Goal: Transaction & Acquisition: Purchase product/service

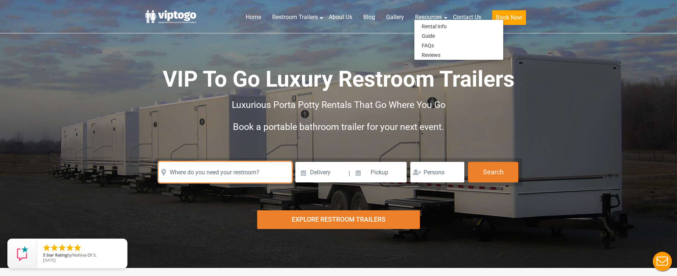
click at [236, 170] on input "text" at bounding box center [225, 172] width 133 height 21
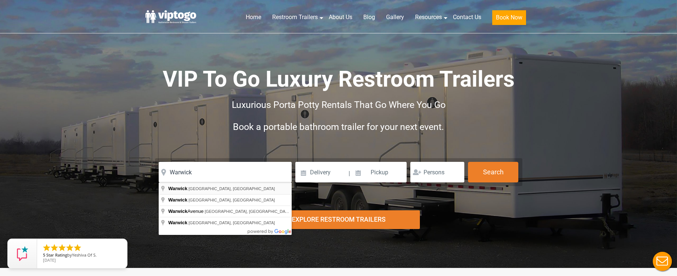
type input "Warwick, NY, USA"
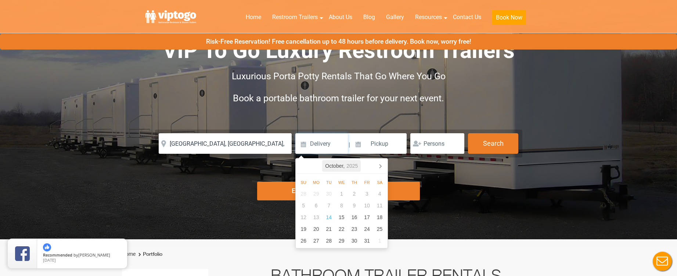
scroll to position [37, 0]
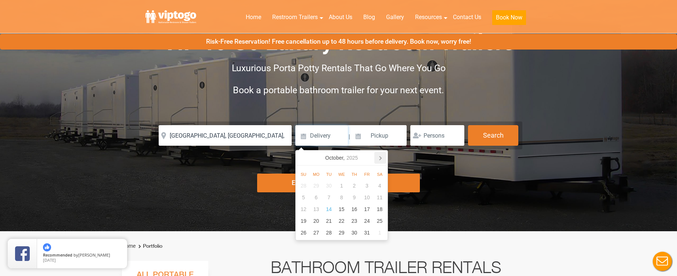
click at [385, 156] on icon at bounding box center [380, 158] width 12 height 12
click at [380, 158] on icon at bounding box center [380, 158] width 2 height 4
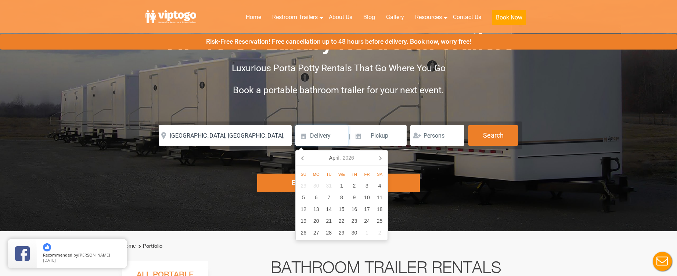
click at [380, 158] on icon at bounding box center [380, 158] width 2 height 4
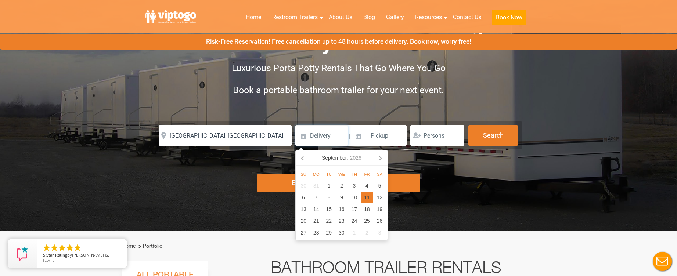
click at [373, 197] on div "11" at bounding box center [367, 198] width 13 height 12
type input "09/11/2026"
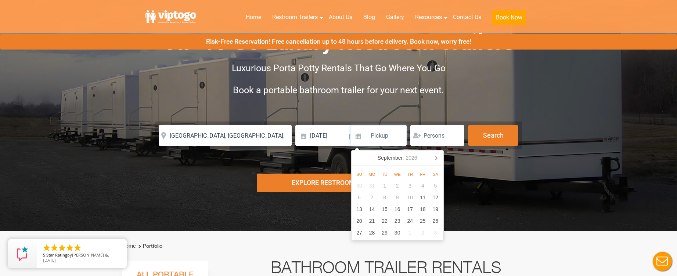
click at [381, 136] on input at bounding box center [379, 135] width 56 height 21
click at [362, 210] on div "13" at bounding box center [359, 210] width 13 height 12
type input "09/13/2026"
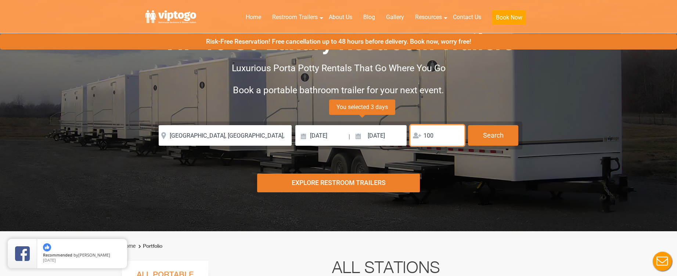
type input "100"
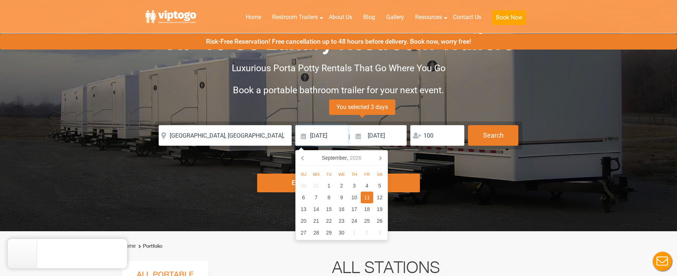
click at [337, 137] on input "09/11/2026" at bounding box center [321, 135] width 53 height 21
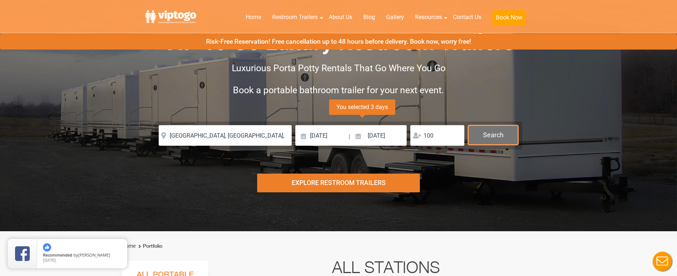
click at [503, 135] on button "Search" at bounding box center [493, 135] width 50 height 20
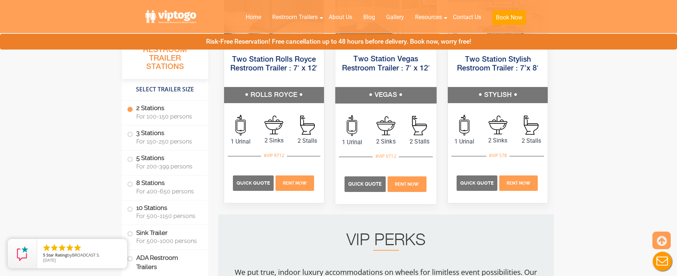
scroll to position [481, 0]
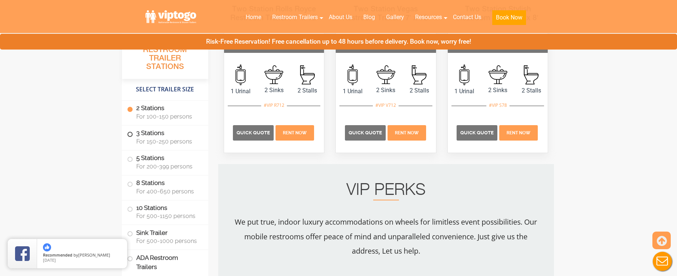
click at [169, 138] on span "For 150-250 persons" at bounding box center [167, 141] width 63 height 7
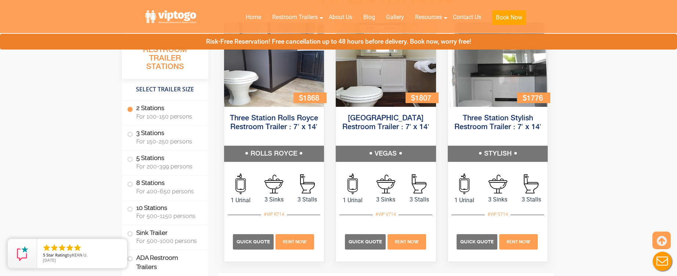
scroll to position [699, 0]
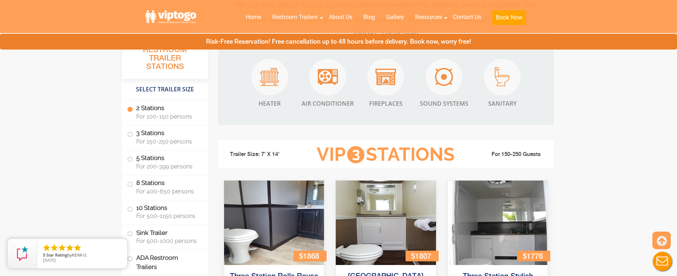
click at [130, 110] on span at bounding box center [130, 109] width 3 height 3
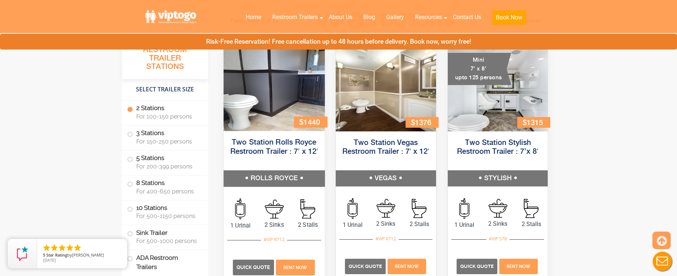
scroll to position [361, 0]
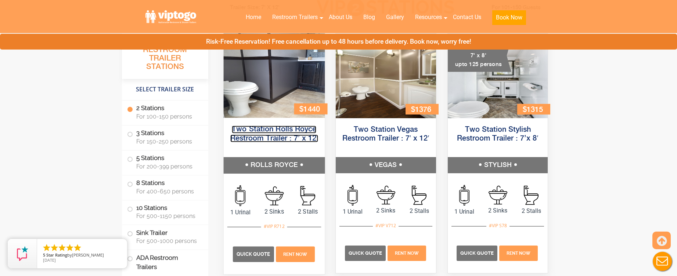
click at [302, 134] on link "Two Station Rolls Royce Restroom Trailer : 7′ x 12′" at bounding box center [274, 134] width 88 height 17
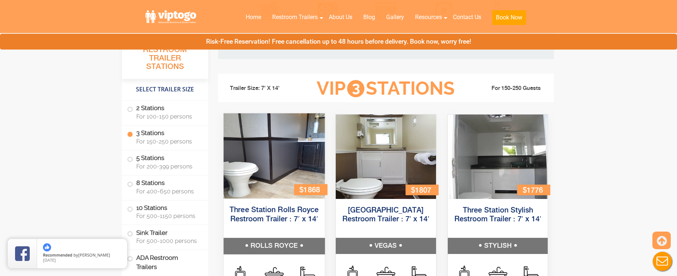
scroll to position [802, 0]
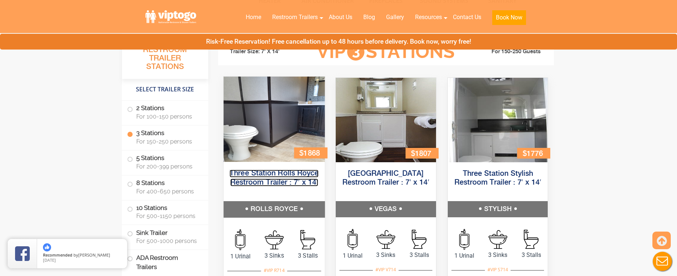
click at [277, 180] on link "Three Station Rolls Royce Restroom Trailer : 7′ x 14′" at bounding box center [274, 178] width 89 height 17
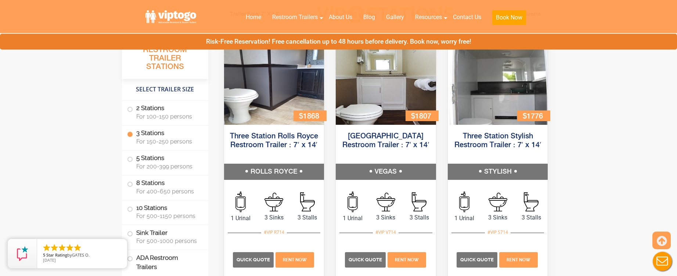
scroll to position [875, 0]
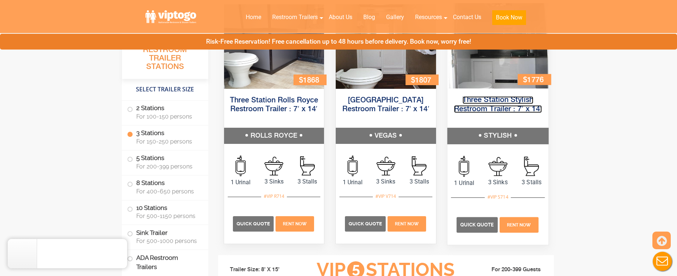
click at [505, 110] on link "Three Station Stylish Restroom Trailer : 7′ x 14′" at bounding box center [498, 105] width 88 height 17
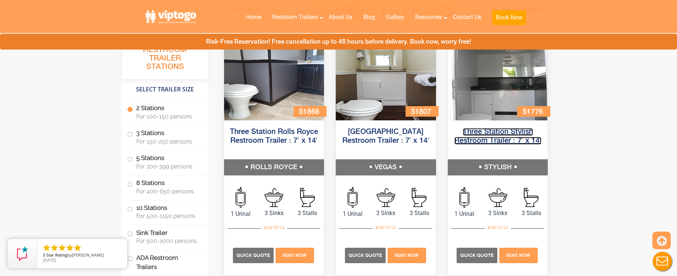
scroll to position [765, 0]
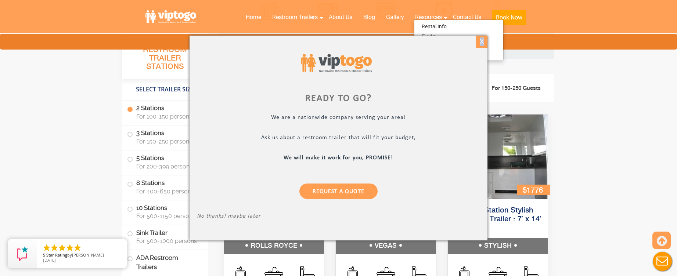
click at [482, 42] on div "X" at bounding box center [481, 42] width 11 height 12
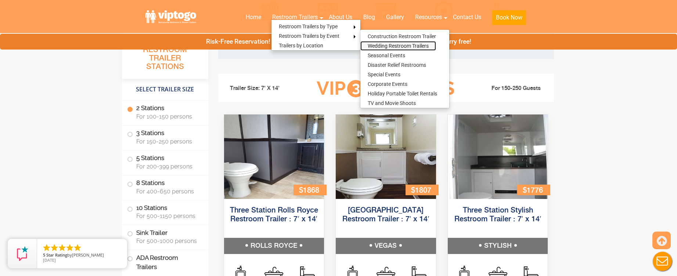
click at [399, 45] on link "Wedding Restroom Trailers" at bounding box center [398, 46] width 76 height 10
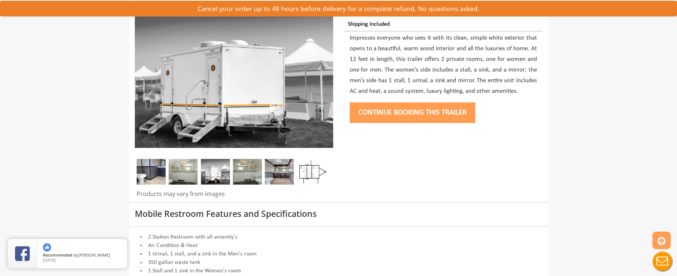
scroll to position [110, 0]
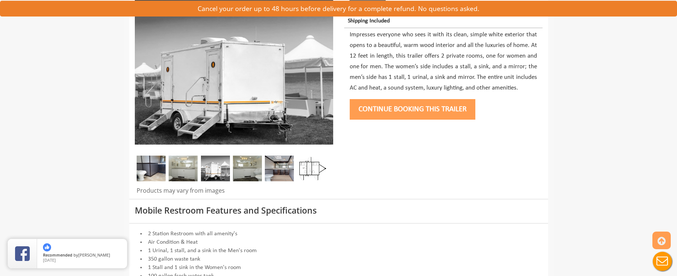
click at [208, 172] on img at bounding box center [215, 169] width 29 height 26
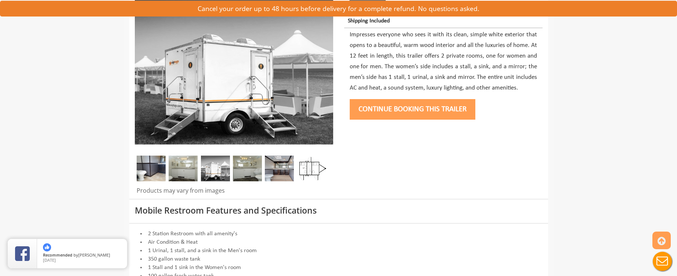
click at [246, 172] on img at bounding box center [247, 169] width 29 height 26
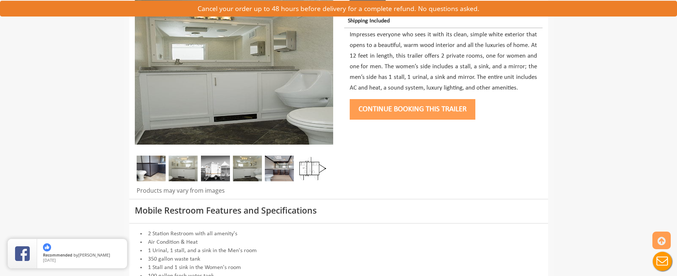
drag, startPoint x: 331, startPoint y: 169, endPoint x: 321, endPoint y: 171, distance: 10.8
click at [331, 170] on div at bounding box center [234, 170] width 198 height 29
click at [294, 170] on img at bounding box center [279, 169] width 29 height 26
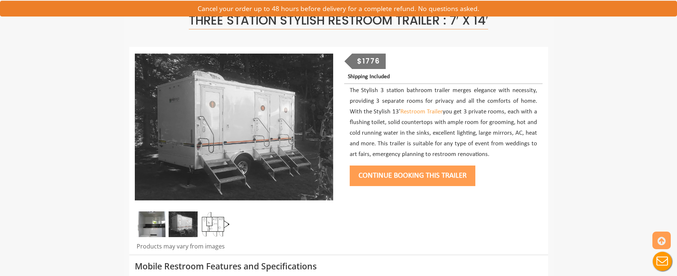
scroll to position [110, 0]
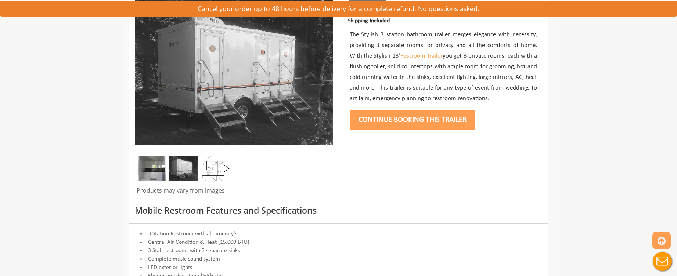
click at [180, 167] on img at bounding box center [183, 169] width 29 height 26
click at [218, 173] on img at bounding box center [215, 169] width 29 height 26
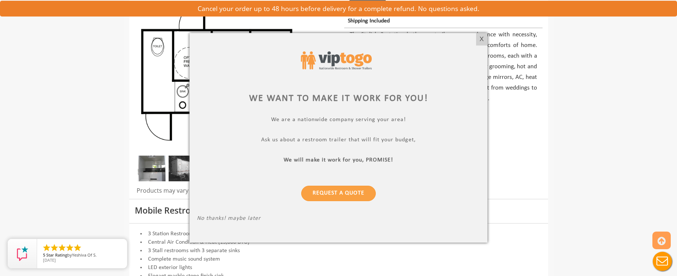
click at [487, 40] on div at bounding box center [338, 138] width 677 height 276
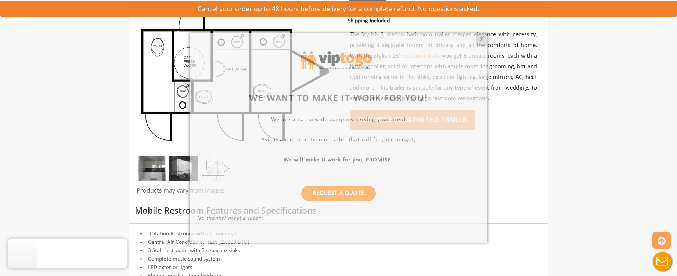
click at [483, 40] on div at bounding box center [338, 138] width 677 height 276
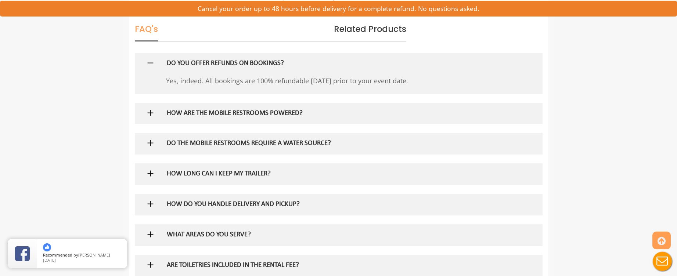
scroll to position [441, 0]
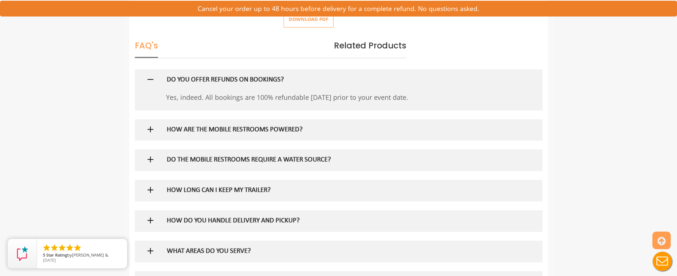
click at [219, 135] on div "HOW ARE THE MOBILE RESTROOMS POWERED?" at bounding box center [326, 129] width 331 height 21
click at [219, 129] on h5 "HOW ARE THE MOBILE RESTROOMS POWERED?" at bounding box center [327, 130] width 320 height 8
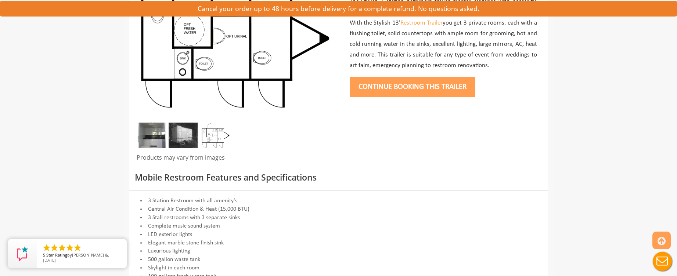
scroll to position [73, 0]
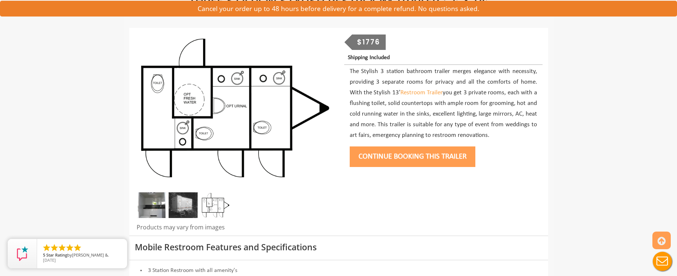
click at [382, 153] on button "Continue Booking this trailer" at bounding box center [413, 157] width 126 height 21
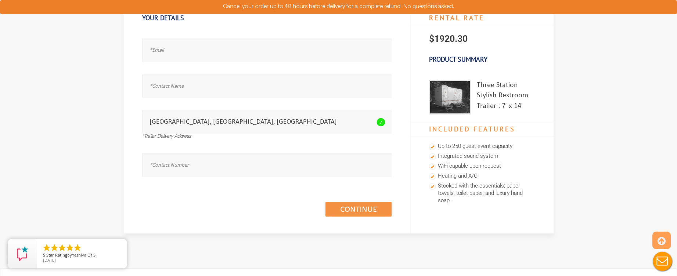
scroll to position [73, 0]
drag, startPoint x: 249, startPoint y: 160, endPoint x: 246, endPoint y: 139, distance: 21.1
click at [248, 158] on input "text" at bounding box center [266, 164] width 249 height 23
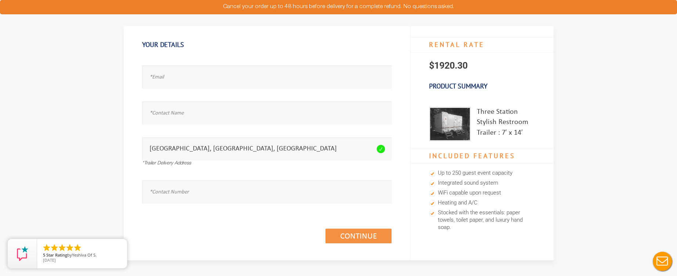
scroll to position [0, 0]
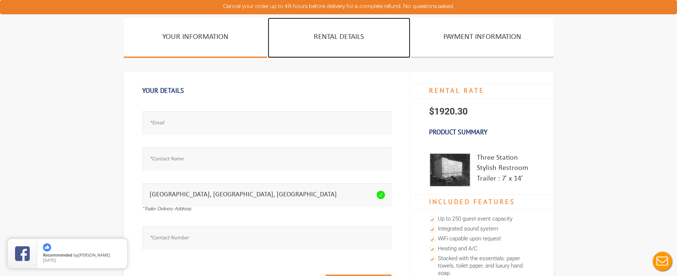
click at [323, 42] on link "Rental Details" at bounding box center [339, 38] width 143 height 40
click at [336, 37] on link "Rental Details" at bounding box center [339, 38] width 143 height 40
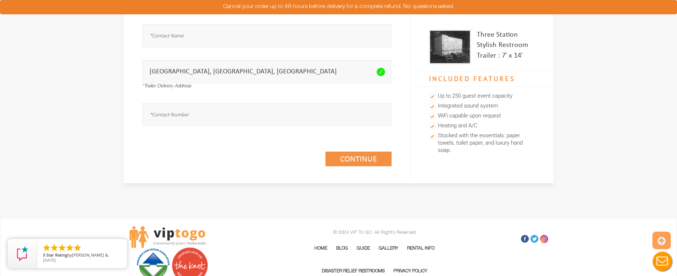
scroll to position [182, 0]
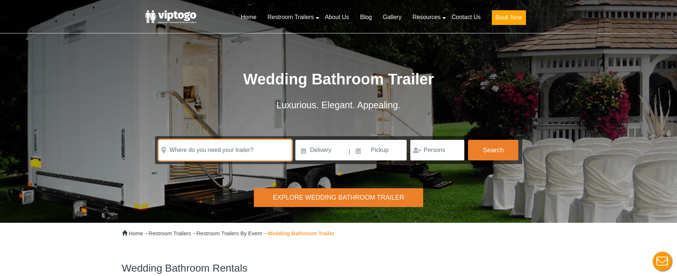
click at [248, 150] on input "text" at bounding box center [225, 150] width 133 height 21
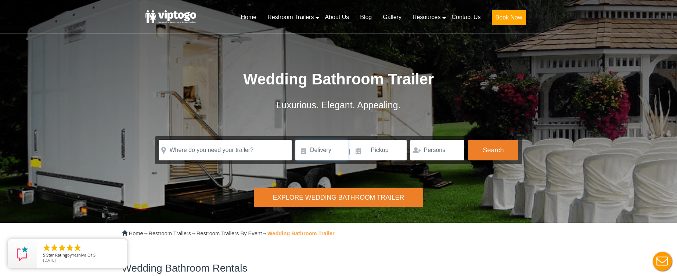
click at [319, 158] on input at bounding box center [321, 150] width 53 height 21
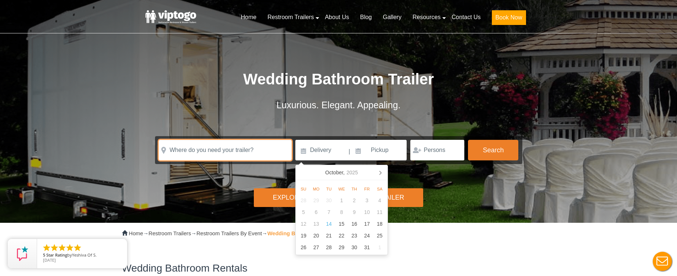
click at [270, 156] on input "text" at bounding box center [225, 150] width 133 height 21
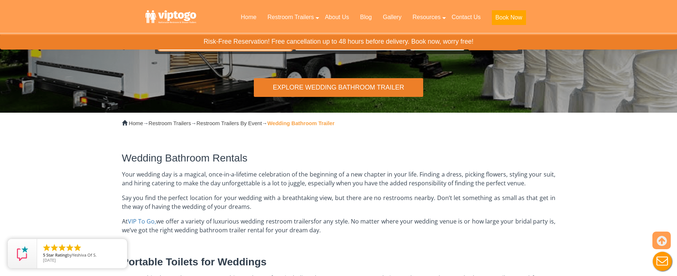
scroll to position [220, 0]
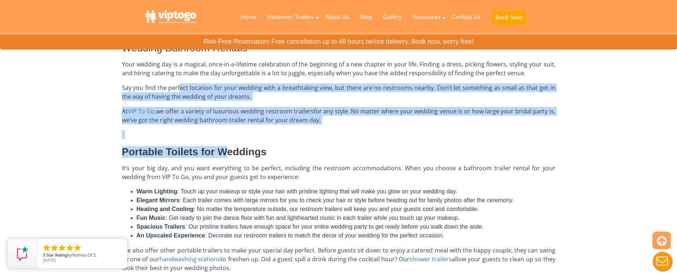
click at [305, 203] on div "Wedding Bathroom Rentals Your wedding day is a magical, once-in-a-lifetime cele…" at bounding box center [338, 240] width 433 height 433
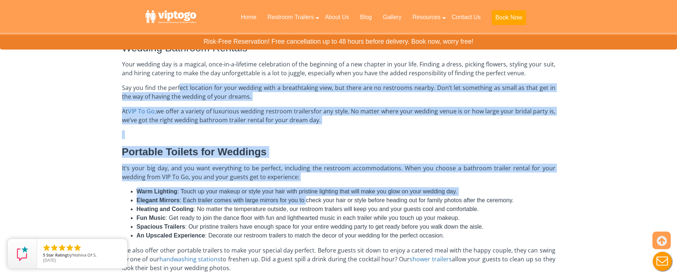
click at [305, 203] on span ": Each trailer comes with large mirrors for you to check your hair or style bef…" at bounding box center [347, 200] width 334 height 6
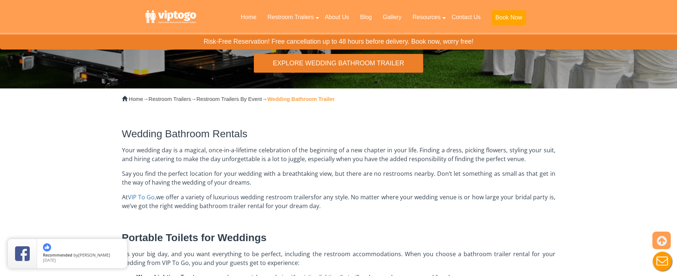
scroll to position [73, 0]
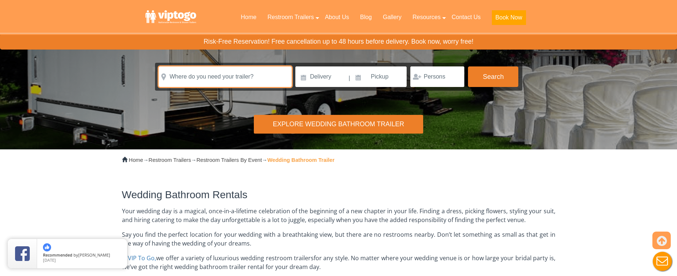
click at [236, 77] on input "text" at bounding box center [225, 76] width 133 height 21
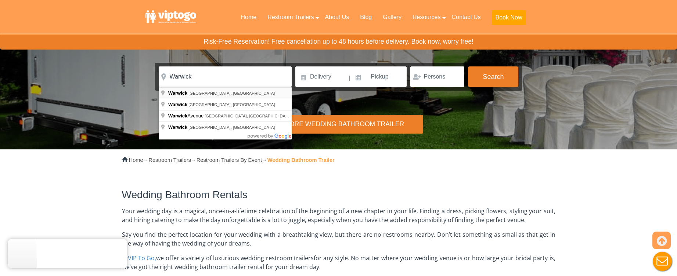
type input "Warwick, NY, USA"
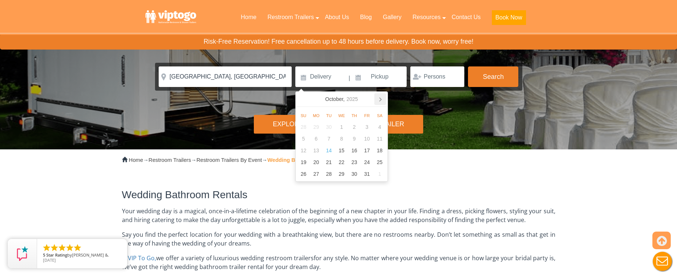
click at [382, 101] on icon at bounding box center [380, 99] width 12 height 12
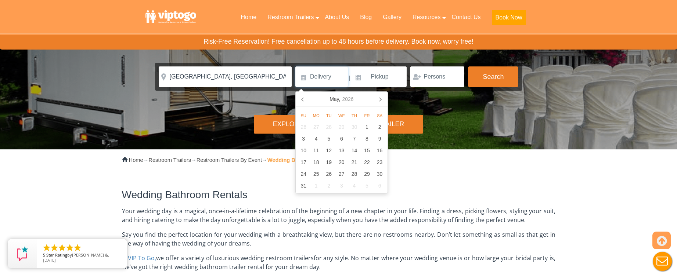
click at [382, 101] on icon at bounding box center [380, 99] width 12 height 12
click at [375, 98] on icon at bounding box center [380, 99] width 12 height 12
click at [377, 98] on icon at bounding box center [380, 99] width 12 height 12
click at [373, 140] on div "11" at bounding box center [367, 139] width 13 height 12
type input "09/11/2026"
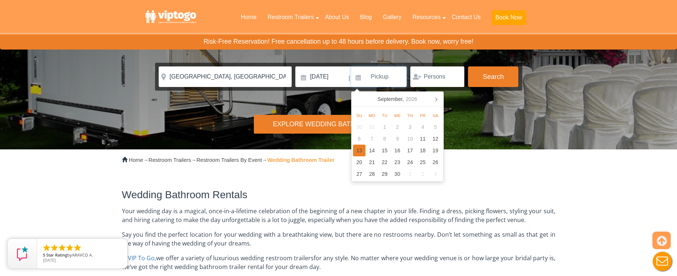
click at [359, 151] on div "13" at bounding box center [359, 151] width 13 height 12
type input "09/13/2026"
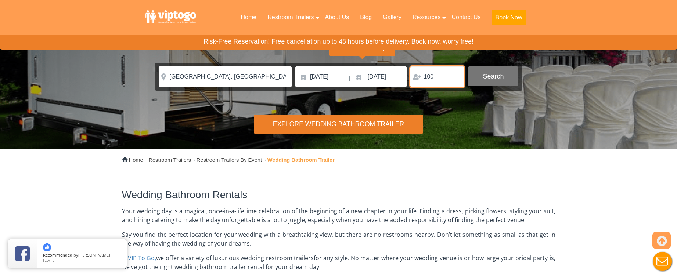
type input "100"
click at [484, 78] on button "Search" at bounding box center [493, 76] width 50 height 20
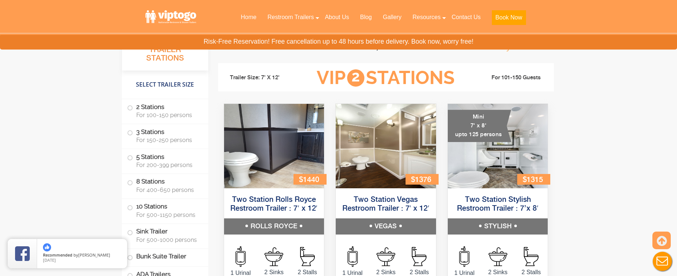
scroll to position [701, 0]
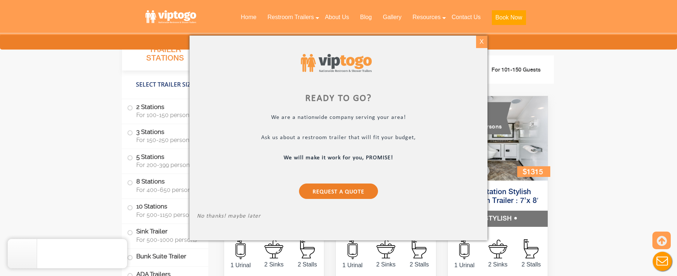
click at [479, 42] on div "X" at bounding box center [481, 42] width 11 height 12
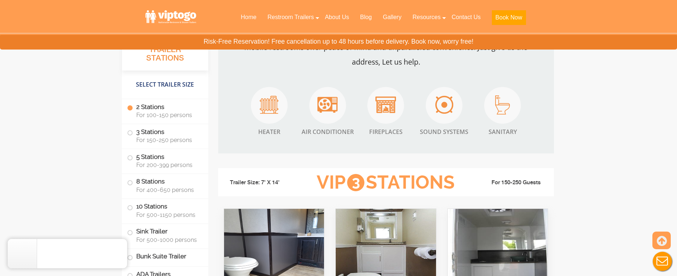
scroll to position [1142, 0]
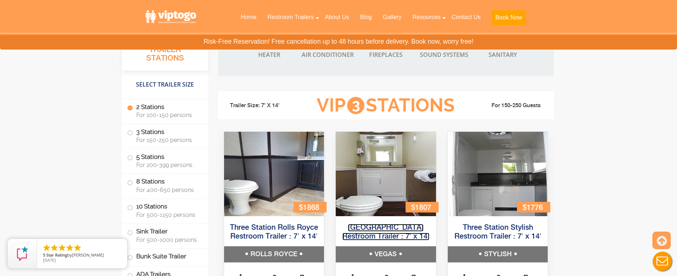
click at [392, 233] on link "Three Station Vegas Restroom Trailer : 7′ x 14′" at bounding box center [385, 232] width 87 height 17
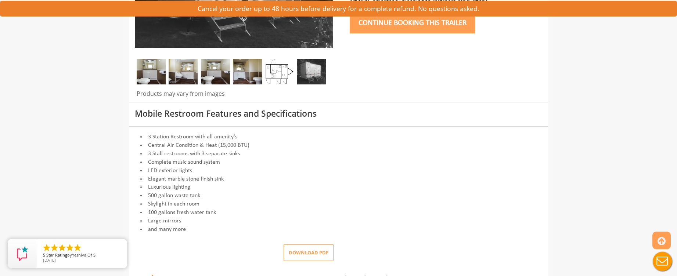
scroll to position [220, 0]
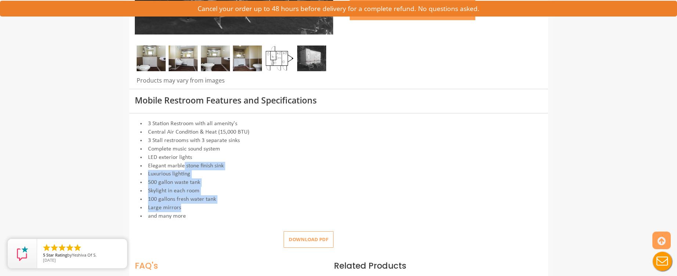
drag, startPoint x: 184, startPoint y: 190, endPoint x: 196, endPoint y: 205, distance: 19.3
click at [196, 205] on div "3 Station Restroom with all amenity's Central Air Condition & Heat (15,000 BTU)…" at bounding box center [339, 170] width 408 height 101
click at [196, 205] on li "Large mirrors" at bounding box center [339, 208] width 408 height 8
drag, startPoint x: 196, startPoint y: 205, endPoint x: 172, endPoint y: 167, distance: 45.1
click at [176, 179] on div "3 Station Restroom with all amenity's Central Air Condition & Heat (15,000 BTU)…" at bounding box center [339, 170] width 408 height 101
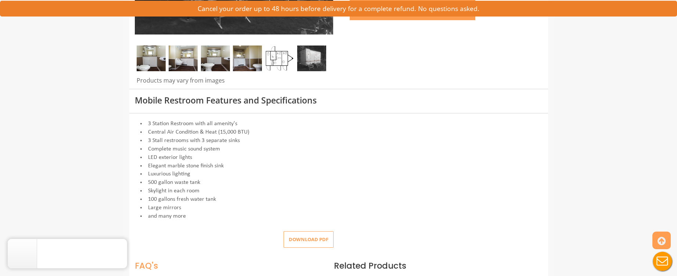
click at [172, 167] on li "Elegant marble stone finish sink" at bounding box center [339, 166] width 408 height 8
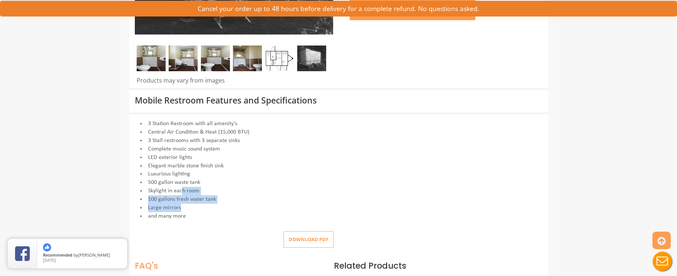
drag, startPoint x: 183, startPoint y: 192, endPoint x: 196, endPoint y: 208, distance: 20.3
click at [196, 208] on div "3 Station Restroom with all amenity's Central Air Condition & Heat (15,000 BTU)…" at bounding box center [339, 170] width 408 height 101
click at [197, 207] on li "Large mirrors" at bounding box center [339, 208] width 408 height 8
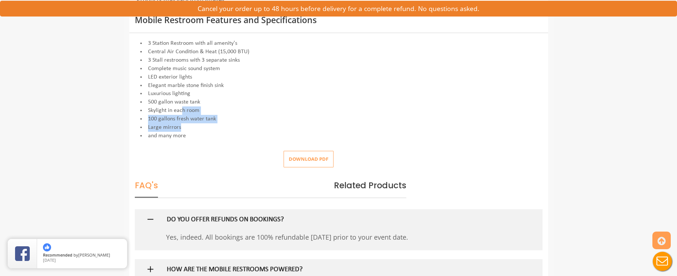
scroll to position [367, 0]
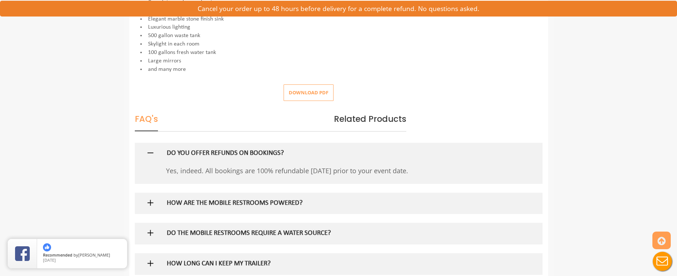
click at [143, 154] on div at bounding box center [338, 153] width 397 height 21
click at [163, 204] on div "HOW ARE THE MOBILE RESTROOMS POWERED?" at bounding box center [326, 203] width 331 height 21
click at [163, 201] on div "HOW ARE THE MOBILE RESTROOMS POWERED?" at bounding box center [326, 203] width 331 height 21
click at [152, 204] on img at bounding box center [150, 202] width 9 height 9
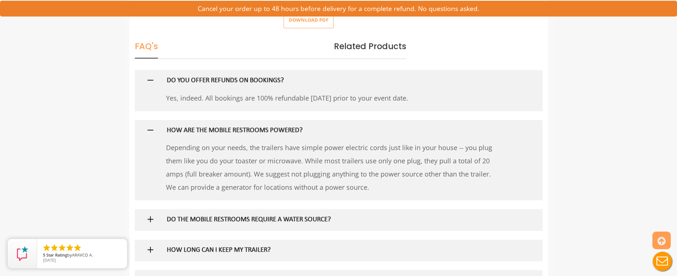
scroll to position [441, 0]
click at [325, 217] on h5 "DO THE MOBILE RESTROOMS REQUIRE A WATER SOURCE?" at bounding box center [327, 220] width 320 height 8
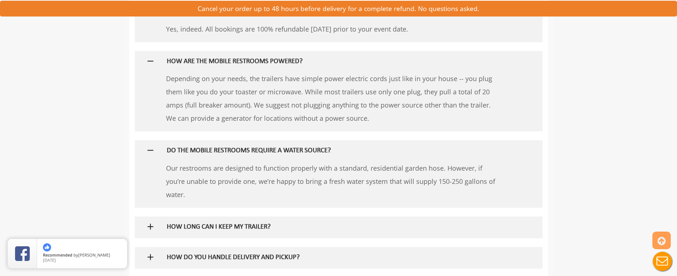
scroll to position [514, 0]
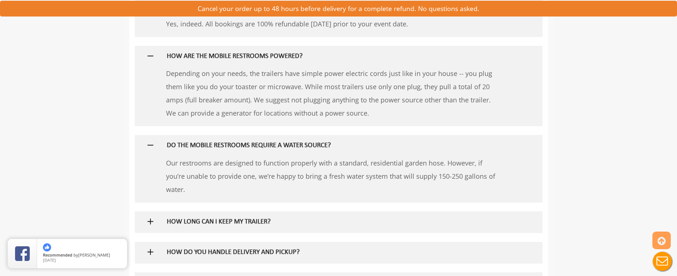
click at [251, 219] on h5 "HOW LONG CAN I KEEP MY TRAILER?" at bounding box center [327, 223] width 320 height 8
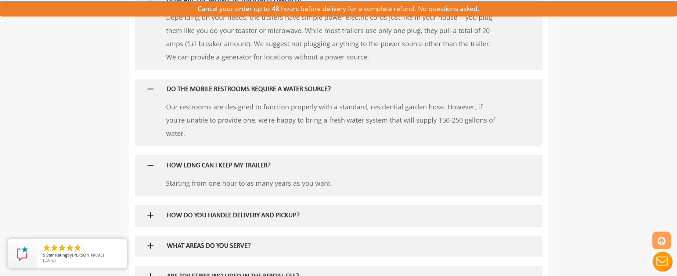
scroll to position [588, 0]
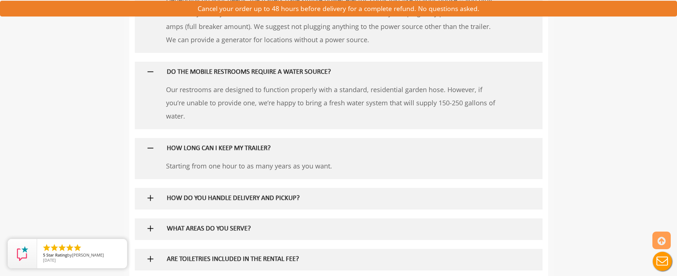
click at [246, 194] on div "HOW DO YOU HANDLE DELIVERY AND PICKUP?" at bounding box center [326, 198] width 331 height 21
click at [244, 195] on h5 "HOW DO YOU HANDLE DELIVERY AND PICKUP?" at bounding box center [327, 199] width 320 height 8
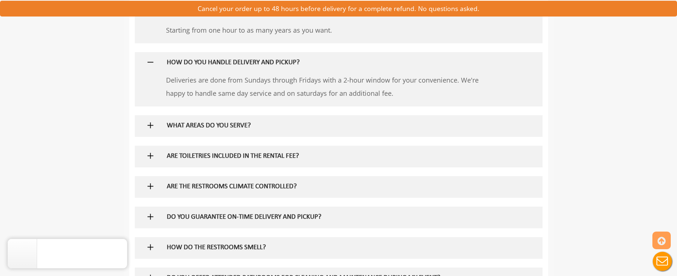
scroll to position [771, 0]
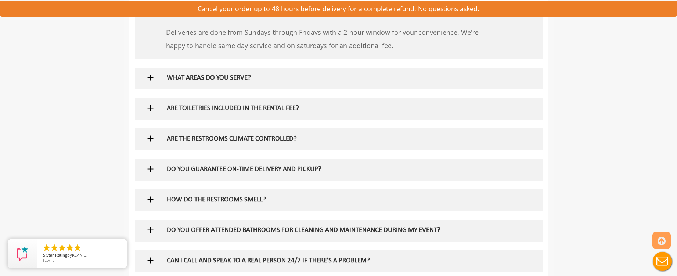
click at [226, 68] on div "WHAT AREAS DO YOU SERVE?" at bounding box center [326, 78] width 331 height 21
click at [226, 71] on div "WHAT AREAS DO YOU SERVE?" at bounding box center [326, 78] width 331 height 21
click at [219, 80] on h5 "WHAT AREAS DO YOU SERVE?" at bounding box center [327, 79] width 320 height 8
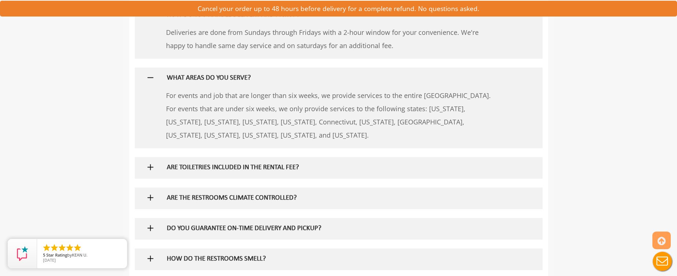
click at [221, 164] on h5 "ARE TOILETRIES INCLUDED IN THE RENTAL FEE?" at bounding box center [327, 168] width 320 height 8
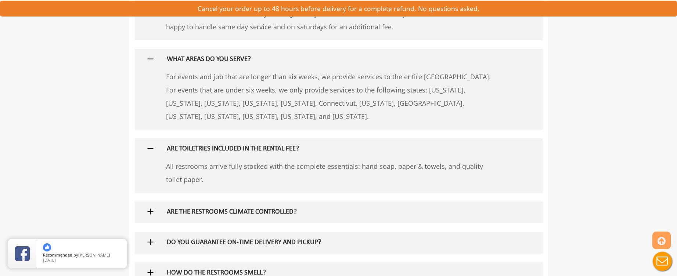
scroll to position [808, 0]
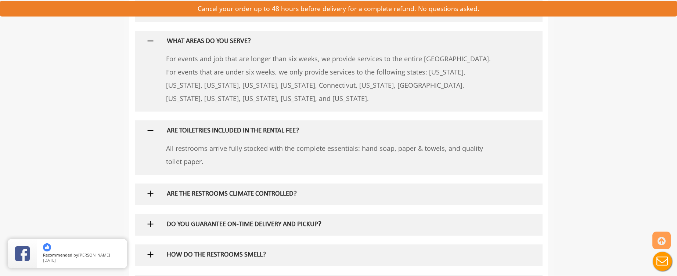
drag, startPoint x: 165, startPoint y: 147, endPoint x: 246, endPoint y: 163, distance: 83.0
click at [246, 163] on div "3 answers ARE TOILETRIES INCLUDED IN THE RENTAL FEE? All restrooms arrive fully…" at bounding box center [339, 147] width 408 height 54
click at [252, 162] on p "All restrooms arrive fully stocked with the complete essentials: hand soap, pap…" at bounding box center [332, 155] width 332 height 26
click at [240, 194] on h5 "ARE THE RESTROOMS CLIMATE CONTROLLED?" at bounding box center [327, 195] width 320 height 8
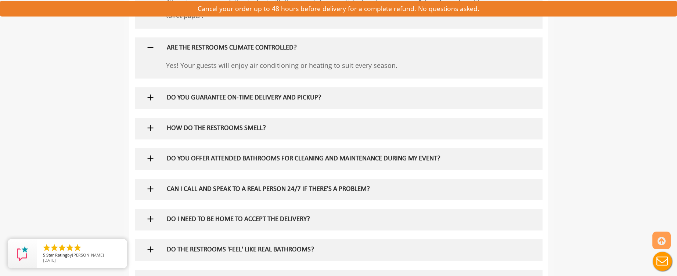
scroll to position [955, 0]
click at [229, 96] on h5 "DO YOU GUARANTEE ON-TIME DELIVERY AND PICKUP?" at bounding box center [327, 98] width 320 height 8
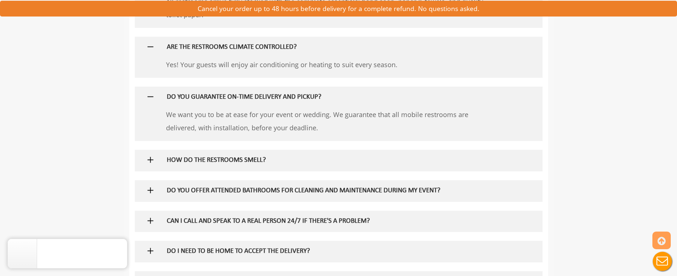
click at [190, 156] on div "HOW DO THE RESTROOMS SMELL?" at bounding box center [326, 160] width 331 height 21
click at [215, 166] on div "HOW DO THE RESTROOMS SMELL?" at bounding box center [326, 160] width 331 height 21
click at [219, 165] on div "HOW DO THE RESTROOMS SMELL?" at bounding box center [326, 160] width 331 height 21
click at [224, 161] on h5 "HOW DO THE RESTROOMS SMELL?" at bounding box center [327, 161] width 320 height 8
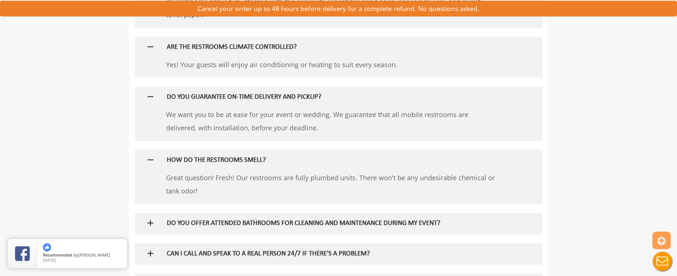
scroll to position [1065, 0]
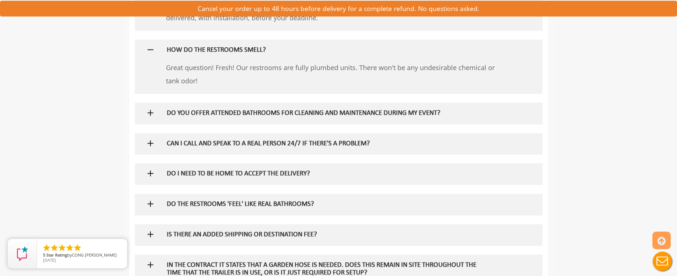
click at [205, 114] on h5 "DO YOU OFFER ATTENDED BATHROOMS FOR CLEANING AND MAINTENANCE DURING MY EVENT?" at bounding box center [327, 114] width 320 height 8
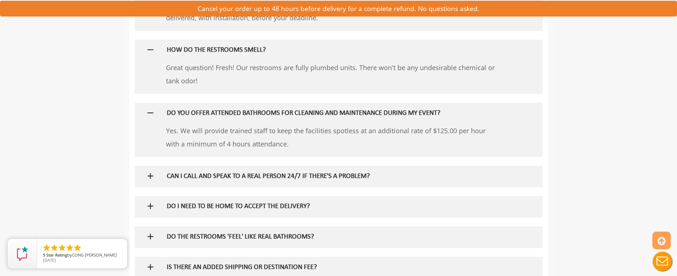
drag, startPoint x: 181, startPoint y: 134, endPoint x: 236, endPoint y: 139, distance: 55.7
click at [235, 139] on p "Yes. We will provide trained staff to keep the facilities spotless at an additi…" at bounding box center [332, 137] width 332 height 26
drag, startPoint x: 277, startPoint y: 143, endPoint x: 220, endPoint y: 134, distance: 57.2
click at [220, 134] on p "Yes. We will provide trained staff to keep the facilities spotless at an additi…" at bounding box center [332, 137] width 332 height 26
click at [217, 133] on p "Yes. We will provide trained staff to keep the facilities spotless at an additi…" at bounding box center [332, 137] width 332 height 26
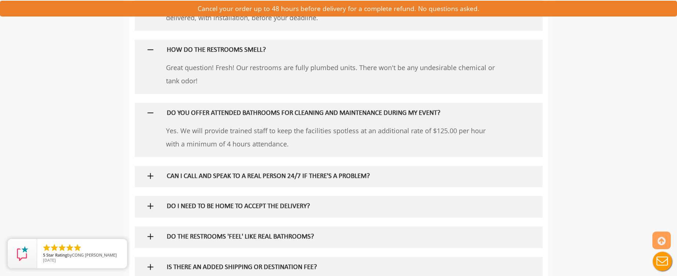
drag, startPoint x: 194, startPoint y: 128, endPoint x: 245, endPoint y: 148, distance: 55.5
click at [245, 148] on p "Yes. We will provide trained staff to keep the facilities spotless at an additi…" at bounding box center [332, 137] width 332 height 26
drag, startPoint x: 245, startPoint y: 148, endPoint x: 188, endPoint y: 133, distance: 59.2
click at [188, 133] on p "Yes. We will provide trained staff to keep the facilities spotless at an additi…" at bounding box center [332, 137] width 332 height 26
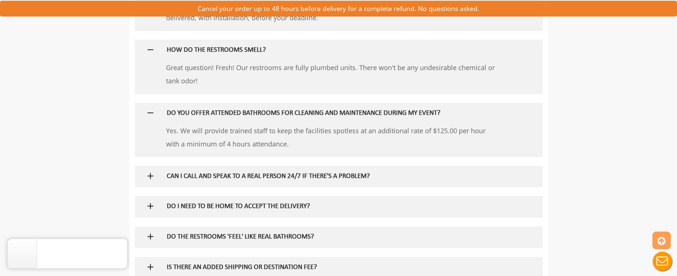
click at [188, 133] on p "Yes. We will provide trained staff to keep the facilities spotless at an additi…" at bounding box center [332, 137] width 332 height 26
click at [224, 178] on h5 "CAN I CALL AND SPEAK TO A REAL PERSON 24/7 IF THERE'S A PROBLEM?" at bounding box center [327, 177] width 320 height 8
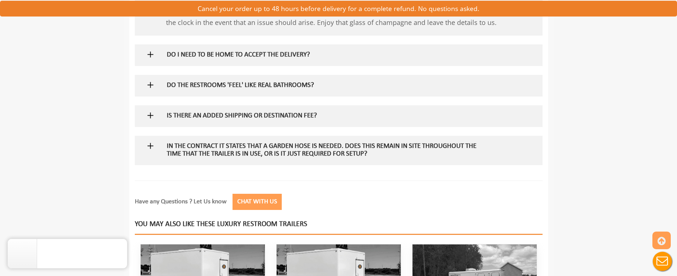
scroll to position [1249, 0]
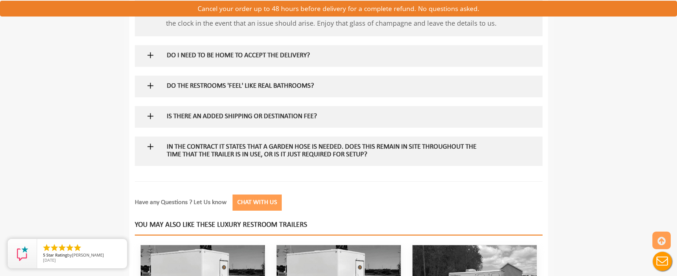
click at [199, 152] on h5 "In the contract it states that a garden hose is needed. Does this remain in sit…" at bounding box center [327, 151] width 320 height 15
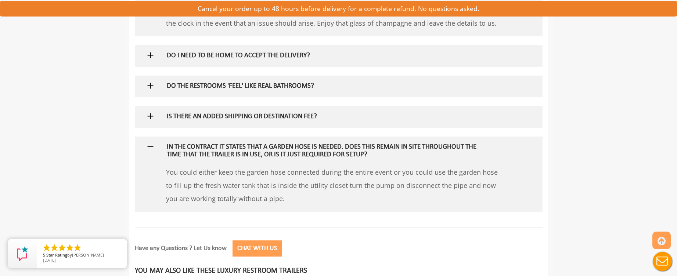
click at [201, 113] on h5 "IS THERE AN ADDED SHIPPING OR DESTINATION FEE?" at bounding box center [327, 117] width 320 height 8
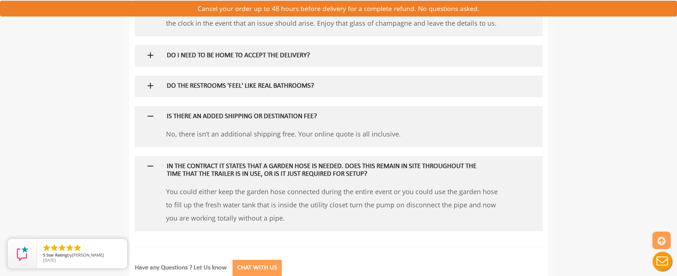
click at [200, 92] on div "DO THE RESTROOMS 'FEEL' LIKE REAL BATHROOMS?" at bounding box center [326, 86] width 331 height 21
click at [199, 93] on div "DO THE RESTROOMS 'FEEL' LIKE REAL BATHROOMS?" at bounding box center [326, 86] width 331 height 21
click at [204, 83] on h5 "DO THE RESTROOMS 'FEEL' LIKE REAL BATHROOMS?" at bounding box center [327, 87] width 320 height 8
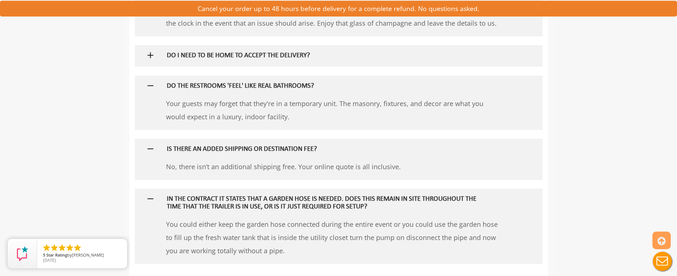
click at [210, 61] on div "DO I NEED TO BE HOME TO ACCEPT THE DELIVERY?" at bounding box center [326, 55] width 331 height 21
click at [212, 56] on h5 "DO I NEED TO BE HOME TO ACCEPT THE DELIVERY?" at bounding box center [327, 56] width 320 height 8
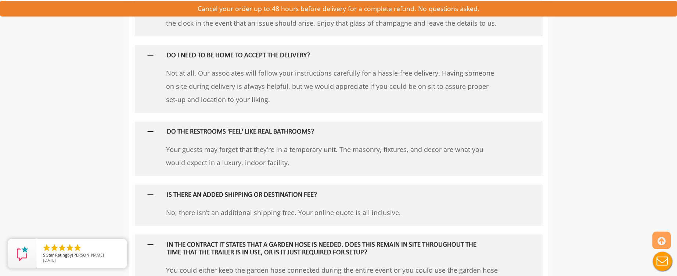
drag, startPoint x: 183, startPoint y: 78, endPoint x: 319, endPoint y: 122, distance: 142.2
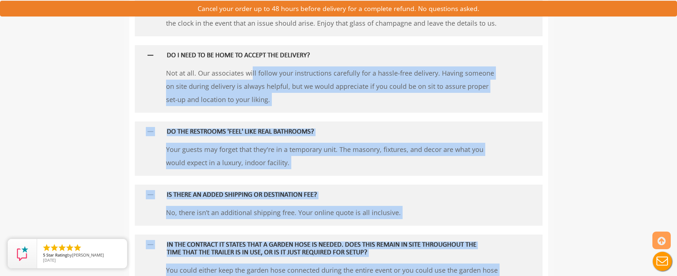
click at [319, 122] on div "DO THE RESTROOMS 'FEEL' LIKE REAL BATHROOMS?" at bounding box center [326, 132] width 331 height 21
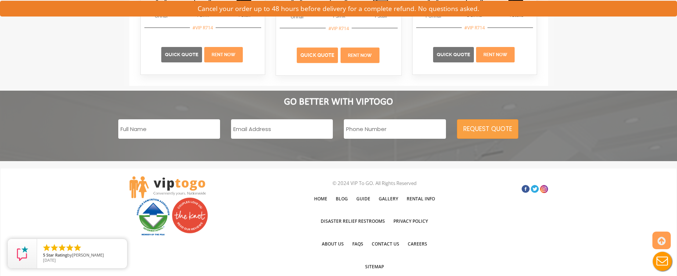
scroll to position [1802, 0]
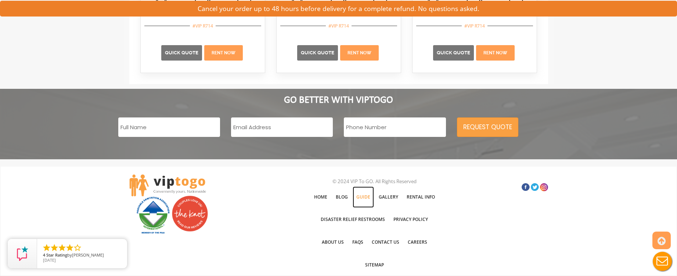
click at [364, 197] on link "Guide" at bounding box center [363, 197] width 21 height 21
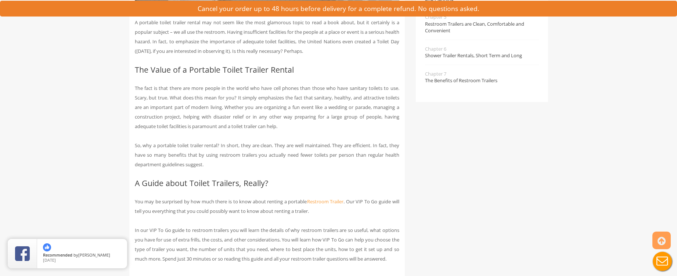
scroll to position [184, 0]
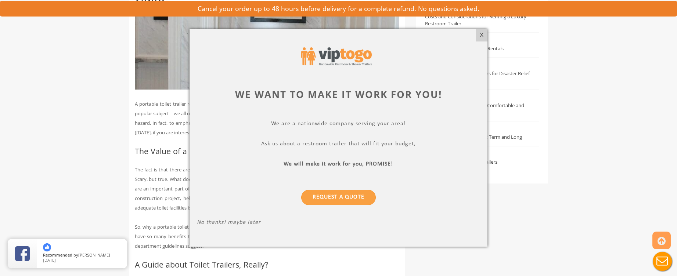
click at [469, 33] on div "We want to make it work for you! We are a nationwide company serving your area!…" at bounding box center [339, 138] width 298 height 218
click at [485, 34] on div "X" at bounding box center [481, 35] width 11 height 12
